Goal: Navigation & Orientation: Find specific page/section

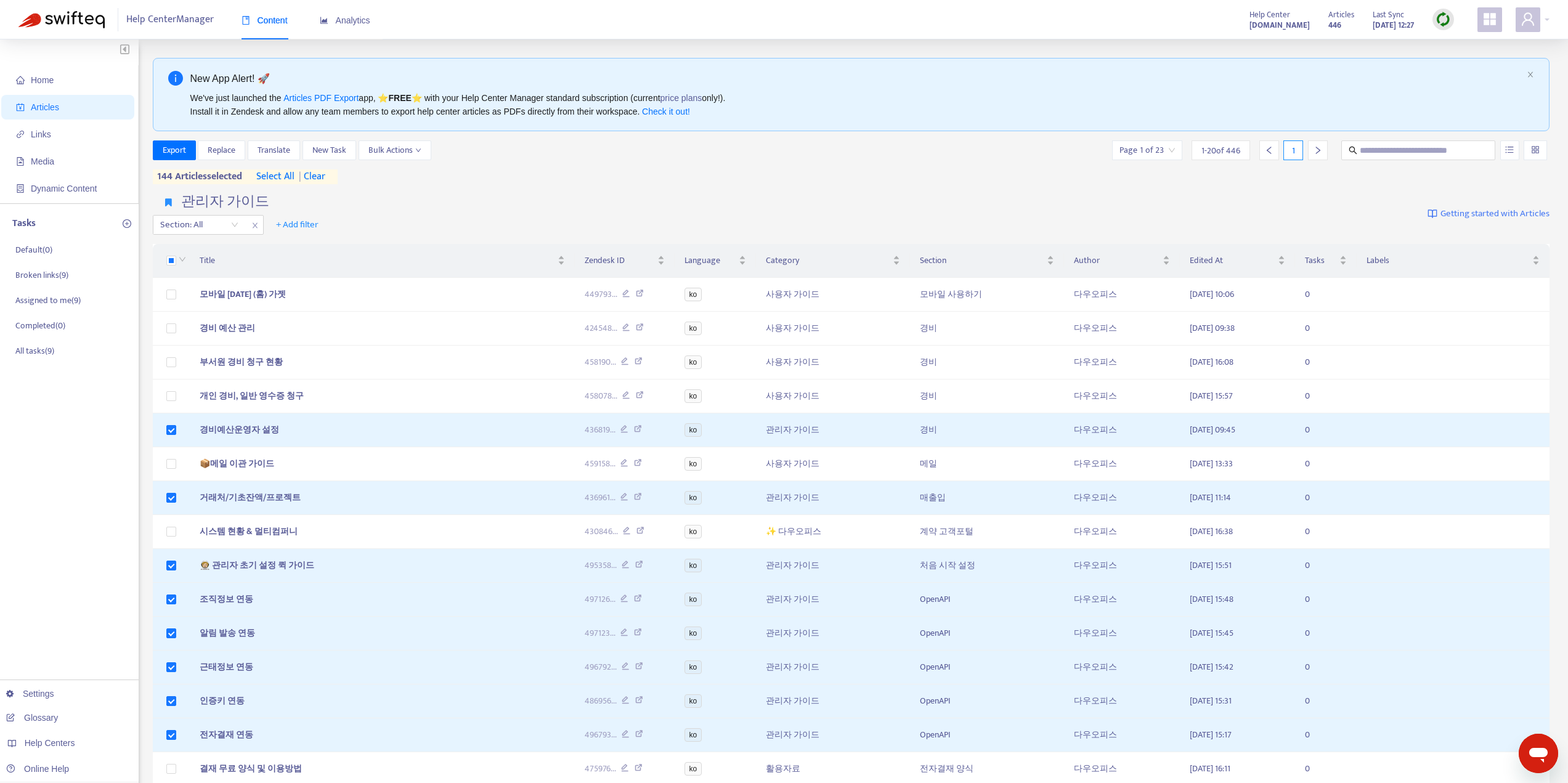
click at [423, 189] on div "관리자 가이드 Section: All + Add filter Getting started with Articles" at bounding box center [852, 214] width 1398 height 50
click at [423, 191] on div "관리자 가이드 Section: All + Add filter Getting started with Articles" at bounding box center [852, 214] width 1398 height 50
click at [76, 11] on img at bounding box center [61, 20] width 86 height 18
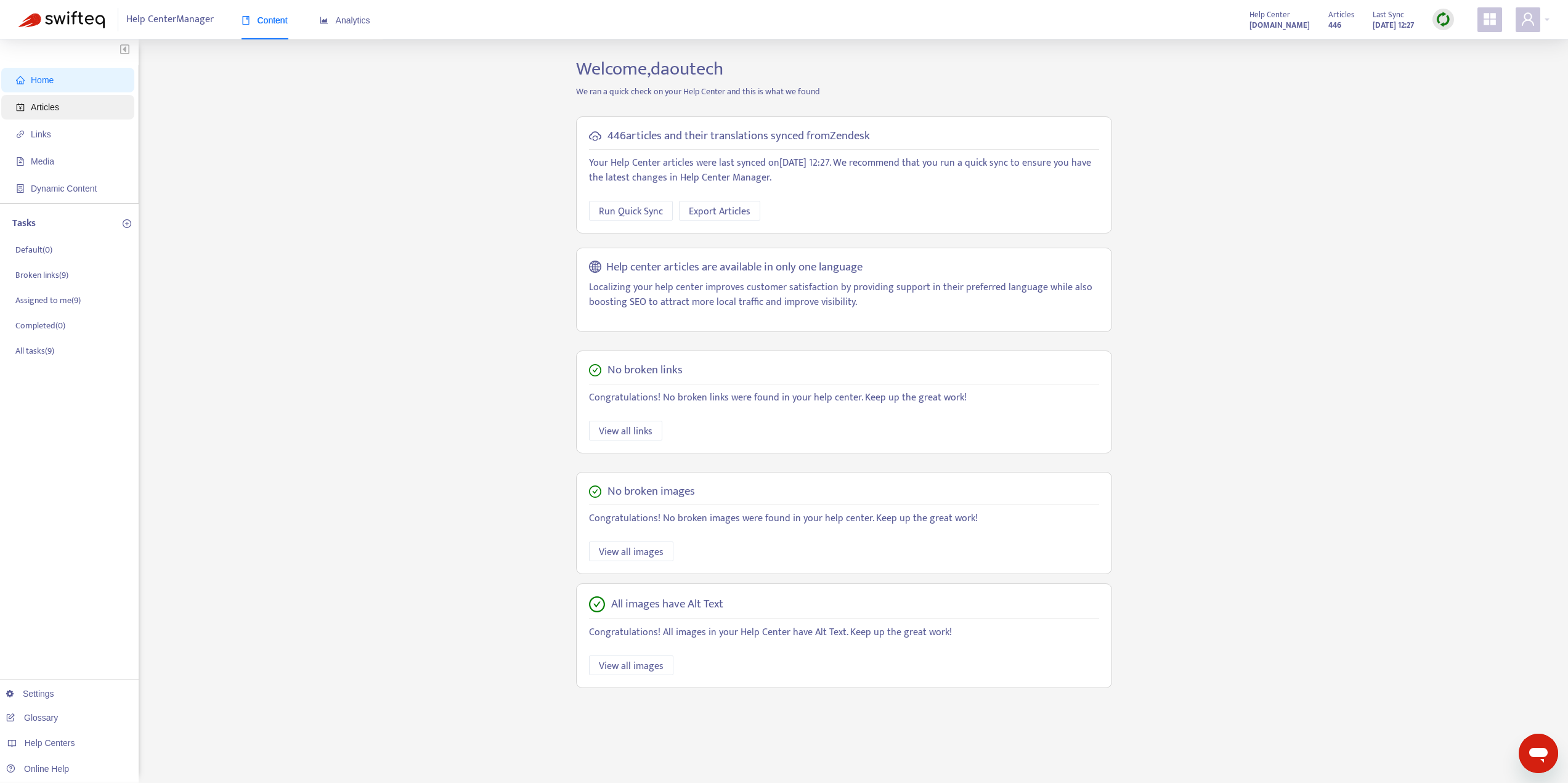
click at [45, 112] on span "Articles" at bounding box center [45, 107] width 28 height 10
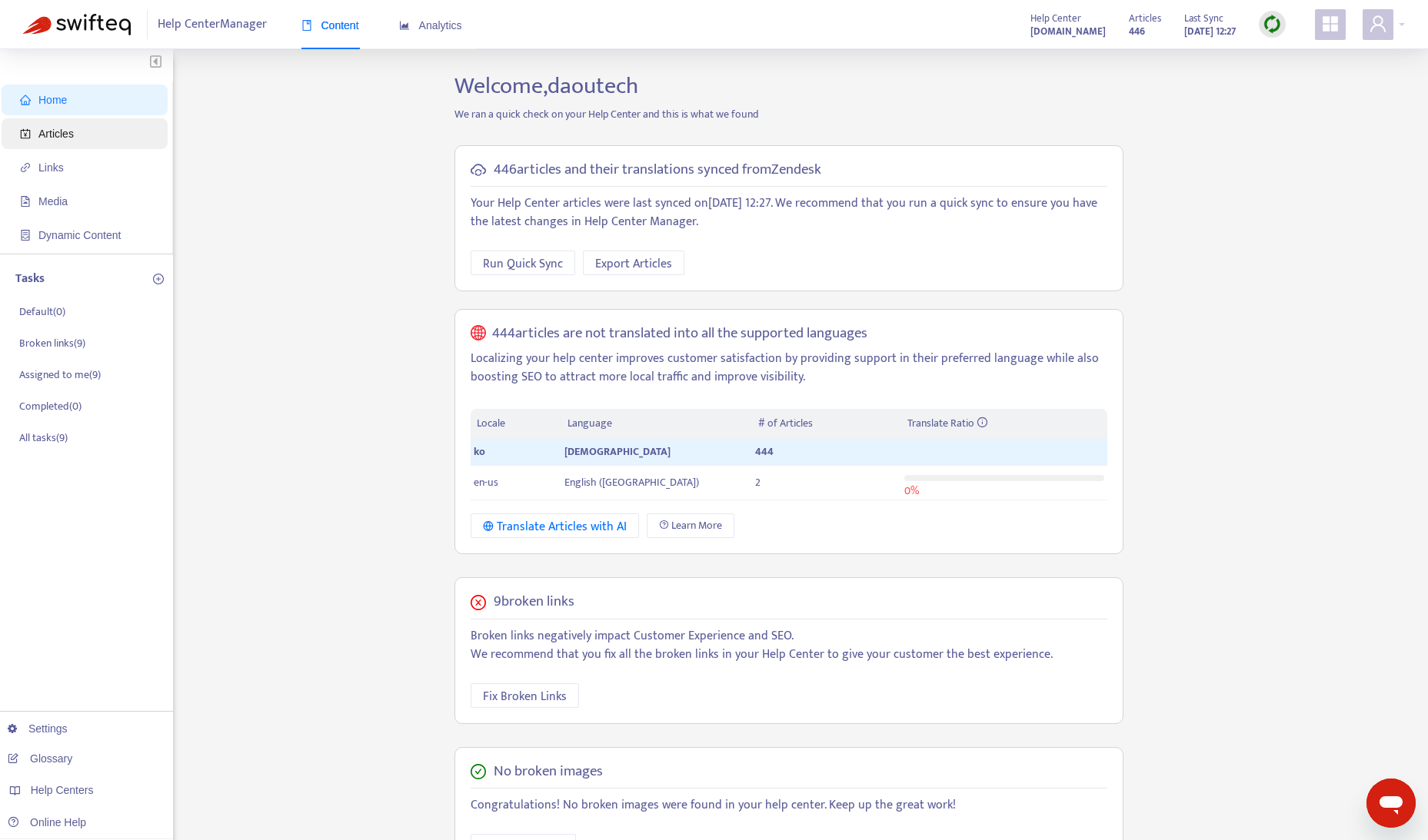
click at [82, 141] on span "Articles" at bounding box center [87, 134] width 135 height 31
